Goal: Obtain resource: Obtain resource

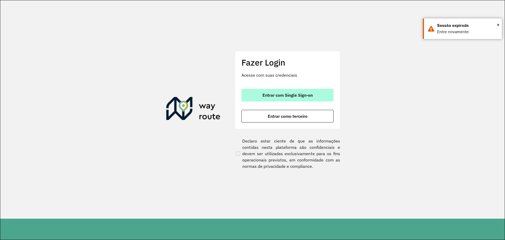
click at [293, 98] on button "Entrar com Single Sign-on" at bounding box center [288, 95] width 92 height 13
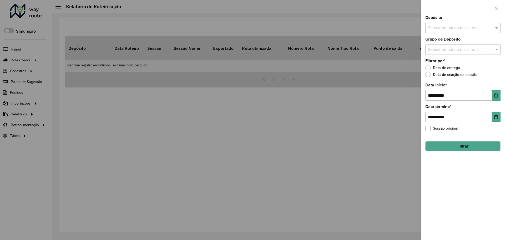
click at [387, 67] on div at bounding box center [252, 120] width 505 height 240
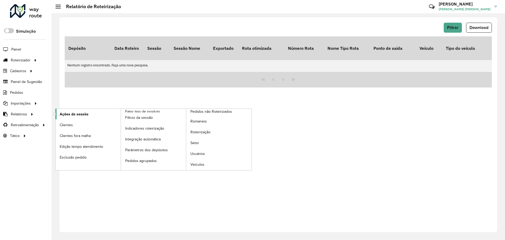
click at [107, 113] on link "Ações da sessão" at bounding box center [88, 114] width 65 height 11
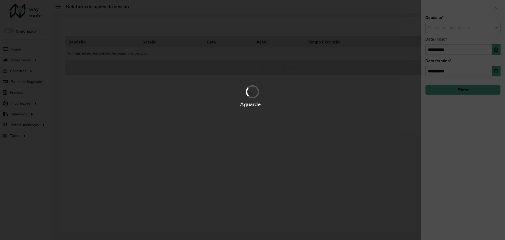
click at [447, 29] on hb-app "Aguarde... Pop-up bloqueado! Seu navegador bloqueou automáticamente a abertura …" at bounding box center [252, 120] width 505 height 240
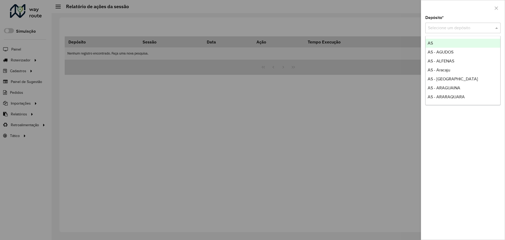
click at [447, 29] on input "text" at bounding box center [457, 28] width 59 height 6
click at [220, 100] on div at bounding box center [252, 120] width 505 height 240
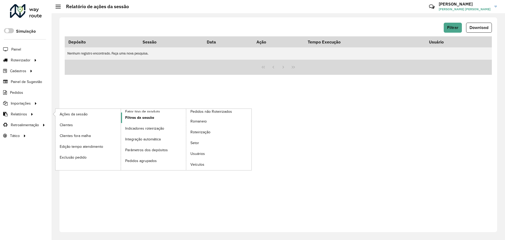
click at [142, 121] on link "Filtros da sessão" at bounding box center [153, 117] width 65 height 11
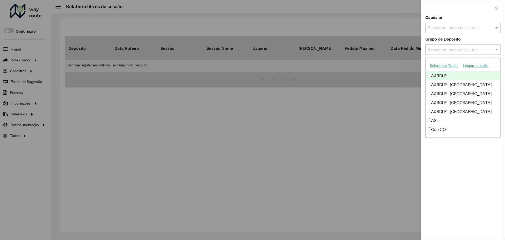
click at [465, 51] on input "text" at bounding box center [460, 50] width 67 height 6
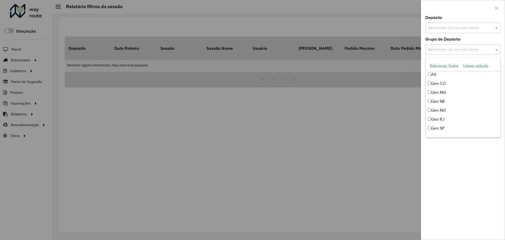
scroll to position [53, 0]
click at [460, 84] on div "Geo MG" at bounding box center [463, 85] width 75 height 9
click at [453, 76] on div "Geo CO" at bounding box center [463, 76] width 75 height 9
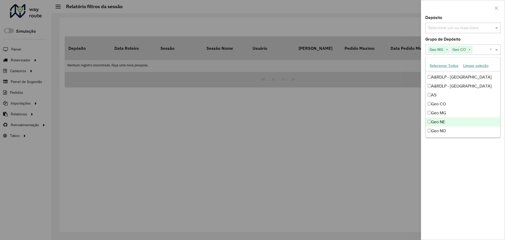
scroll to position [26, 0]
click at [452, 122] on div "Geo NE" at bounding box center [463, 121] width 75 height 9
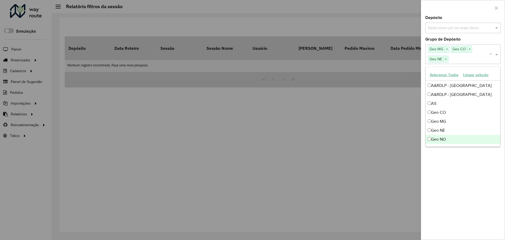
click at [455, 138] on div "Geo NO" at bounding box center [463, 139] width 75 height 9
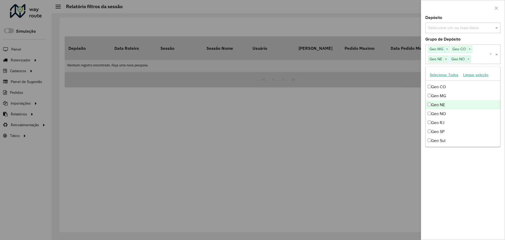
scroll to position [53, 0]
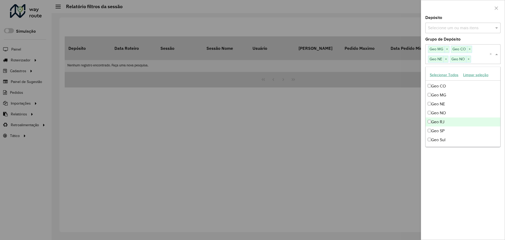
click at [453, 121] on div "Geo RJ" at bounding box center [463, 121] width 75 height 9
click at [455, 121] on div "Geo SP" at bounding box center [463, 121] width 75 height 9
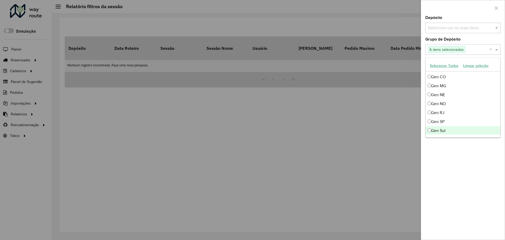
click at [457, 132] on div "Geo Sul" at bounding box center [463, 130] width 75 height 9
drag, startPoint x: 463, startPoint y: 168, endPoint x: 462, endPoint y: 130, distance: 37.9
click at [463, 167] on div "**********" at bounding box center [463, 128] width 84 height 224
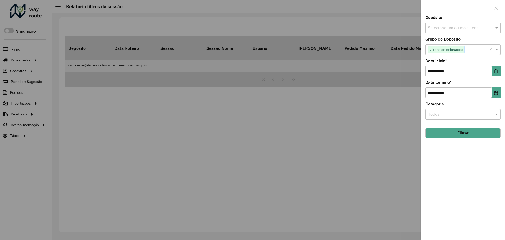
click at [467, 135] on button "Filtrar" at bounding box center [462, 133] width 75 height 10
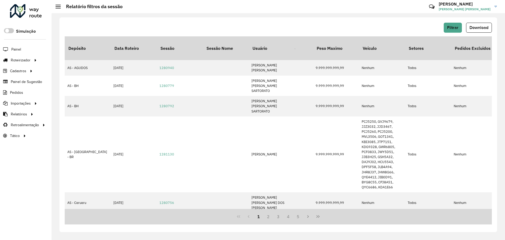
scroll to position [0, 0]
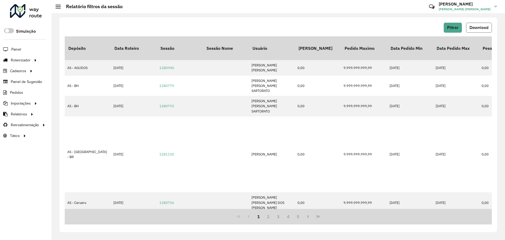
click at [471, 27] on span "Download" at bounding box center [479, 27] width 19 height 4
click at [453, 27] on span "Filtrar" at bounding box center [452, 27] width 11 height 4
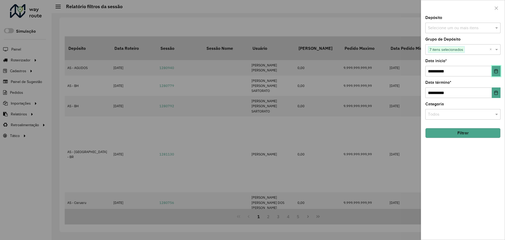
click at [498, 69] on icon "Choose Date" at bounding box center [496, 71] width 4 height 4
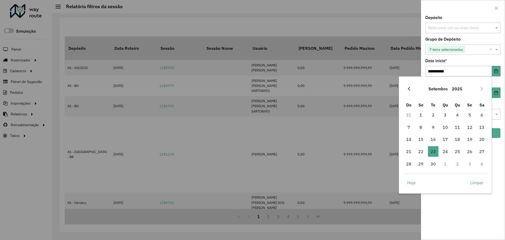
click at [407, 87] on icon "Previous Month" at bounding box center [409, 89] width 4 height 4
click at [465, 115] on span "1" at bounding box center [470, 114] width 11 height 11
type input "**********"
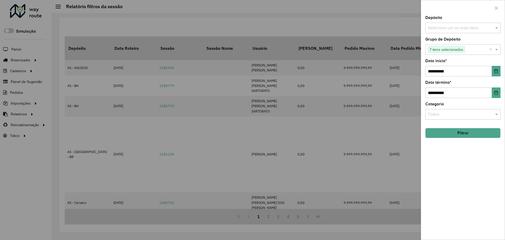
click at [479, 130] on button "Filtrar" at bounding box center [462, 133] width 75 height 10
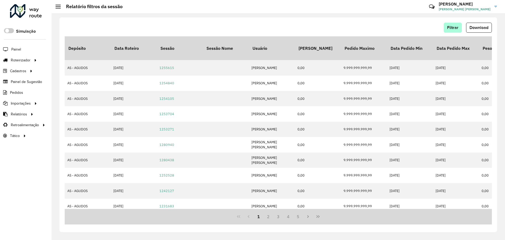
drag, startPoint x: 469, startPoint y: 27, endPoint x: 452, endPoint y: 28, distance: 17.4
click at [452, 28] on div "Filtrar Download" at bounding box center [278, 28] width 427 height 10
click at [452, 28] on span "Filtrar" at bounding box center [452, 27] width 11 height 4
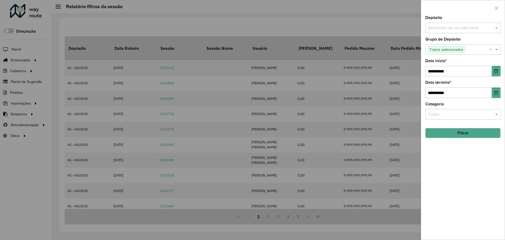
click at [395, 32] on div at bounding box center [252, 120] width 505 height 240
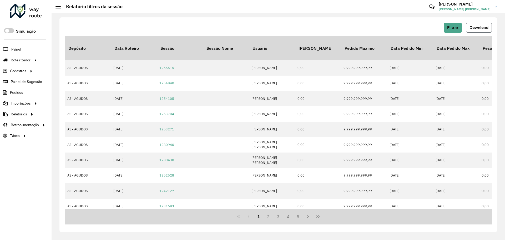
click at [481, 27] on span "Download" at bounding box center [479, 27] width 19 height 4
